Goal: Navigation & Orientation: Find specific page/section

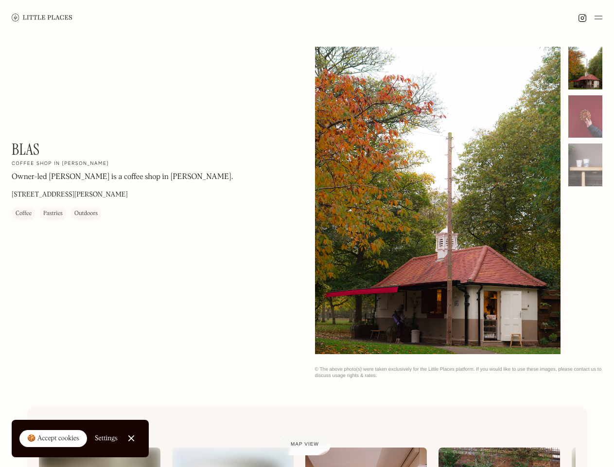
click at [598, 18] on img at bounding box center [599, 18] width 8 height 12
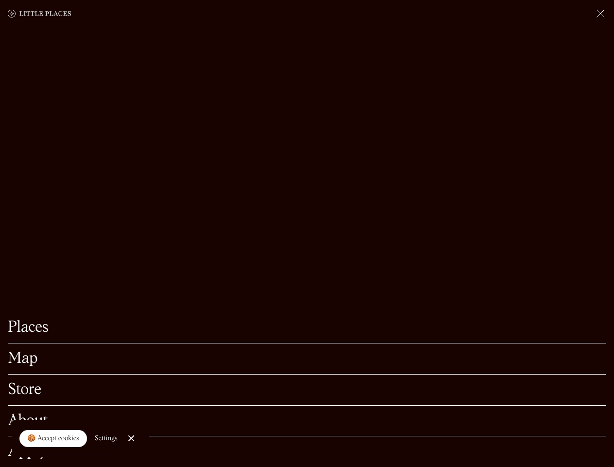
click at [53, 439] on div "🍪 Accept cookies" at bounding box center [53, 439] width 52 height 10
checkbox input "true"
click at [106, 438] on div "Settings" at bounding box center [106, 438] width 23 height 7
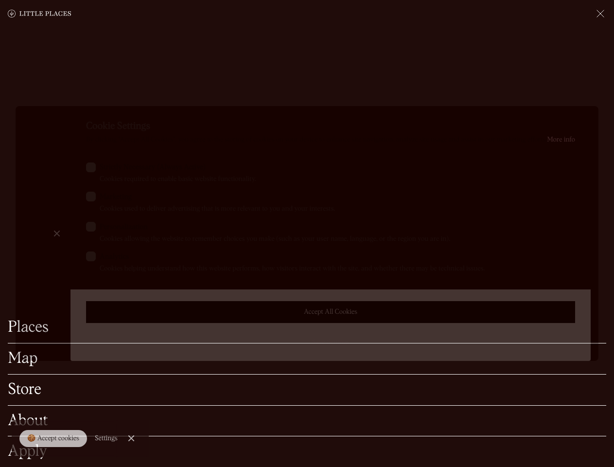
click at [132, 438] on div at bounding box center [307, 233] width 614 height 467
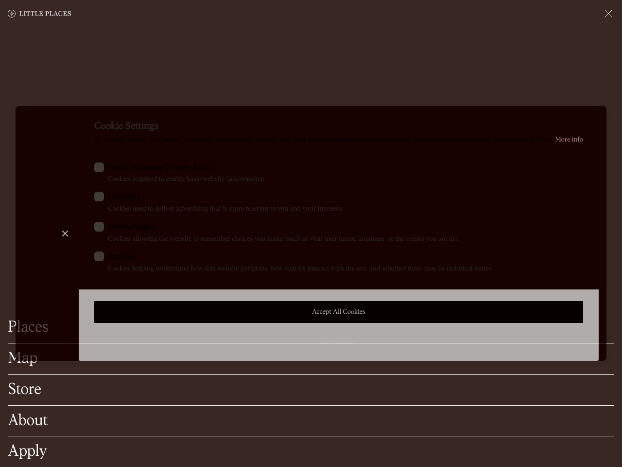
click at [438, 201] on label "Marketing Cookies used to deliver advertising that is more relevant to you and …" at bounding box center [338, 203] width 489 height 22
click at [114, 198] on input "Marketing Cookies used to deliver advertising that is more relevant to you and …" at bounding box center [111, 195] width 6 height 6
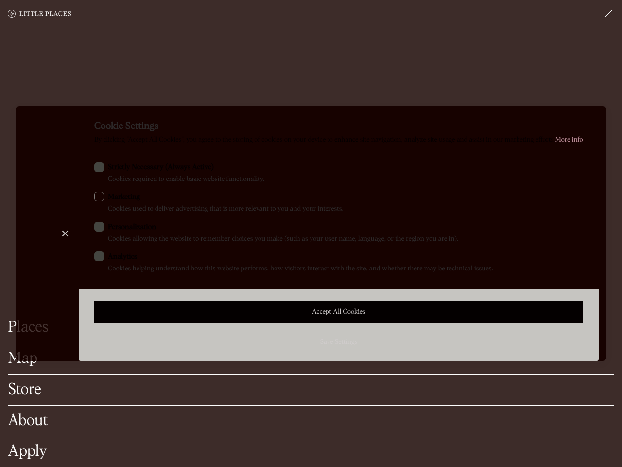
click at [438, 200] on label "Marketing Cookies used to deliver advertising that is more relevant to you and …" at bounding box center [338, 203] width 489 height 22
click at [114, 198] on input "Marketing Cookies used to deliver advertising that is more relevant to you and …" at bounding box center [111, 195] width 6 height 6
checkbox input "true"
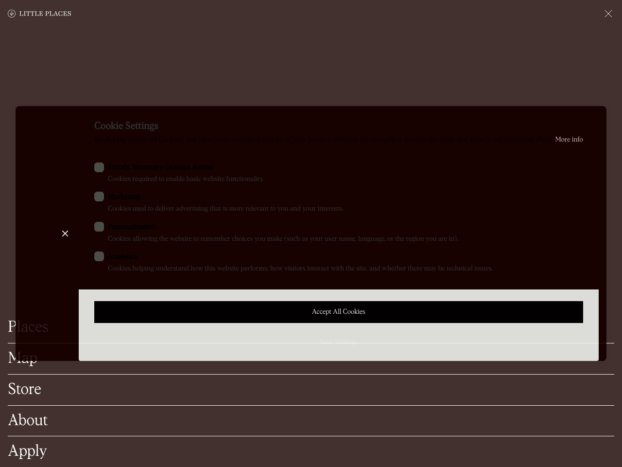
click at [585, 68] on div at bounding box center [311, 233] width 622 height 467
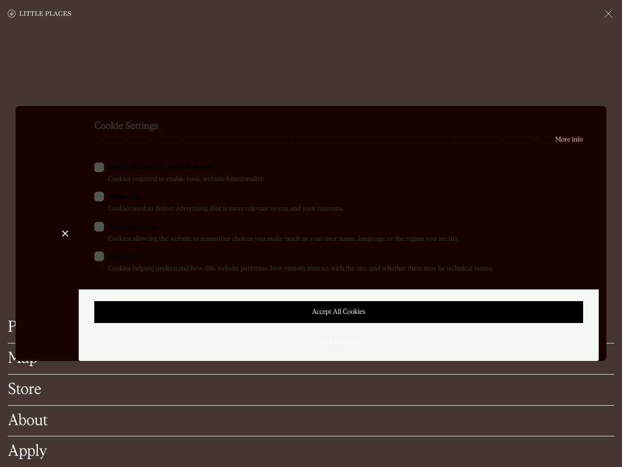
click at [585, 117] on div "Cookie Settings By clicking “Accept All Cookies”, you agree to the storing of c…" at bounding box center [339, 233] width 520 height 255
click at [585, 165] on div "Cookie Settings By clicking “Accept All Cookies”, you agree to the storing of c…" at bounding box center [339, 233] width 520 height 255
